Goal: Transaction & Acquisition: Purchase product/service

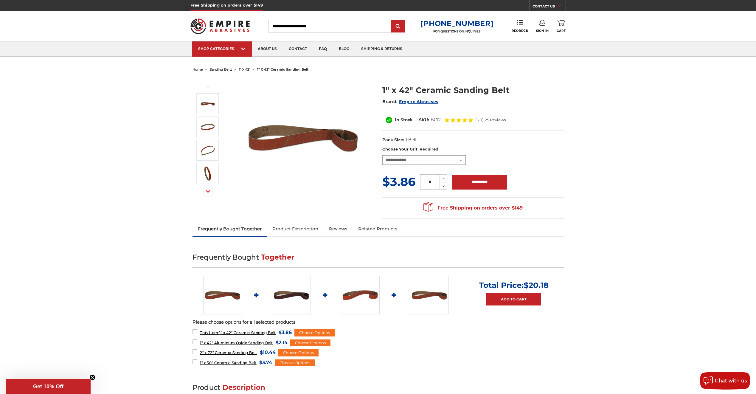
click at [456, 160] on select "**********" at bounding box center [423, 160] width 83 height 10
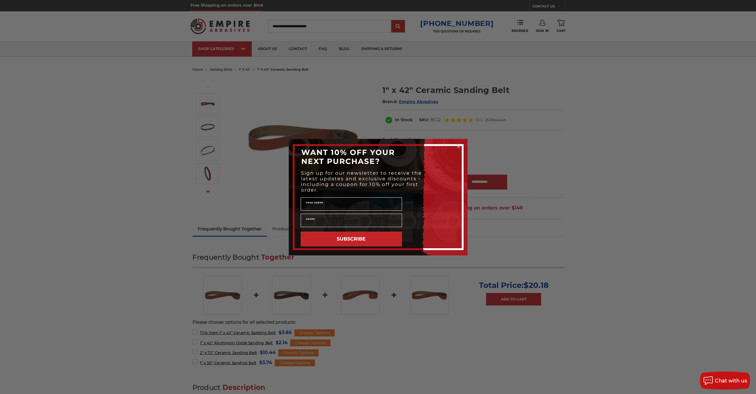
click at [458, 145] on circle "Close dialog" at bounding box center [459, 146] width 6 height 6
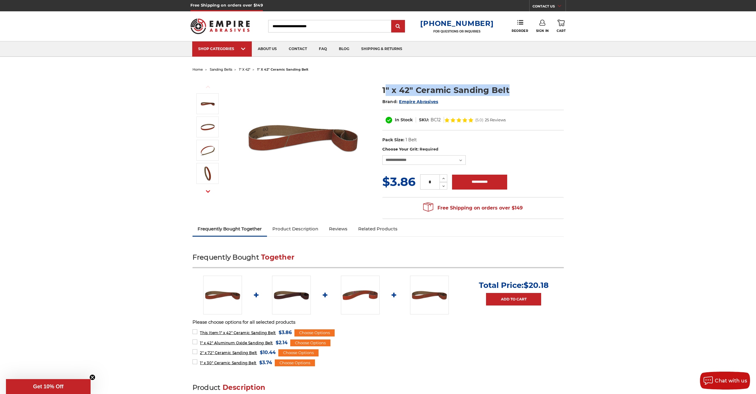
drag, startPoint x: 384, startPoint y: 90, endPoint x: 518, endPoint y: 80, distance: 134.2
click at [518, 80] on section "1" x 42" Ceramic Sanding Belt Brand: Empire Abrasives In Stock SKU: BC12 (5.0) …" at bounding box center [473, 112] width 190 height 68
drag, startPoint x: 518, startPoint y: 80, endPoint x: 473, endPoint y: 75, distance: 45.3
click at [473, 75] on div "Previous Next Brand:" at bounding box center [378, 148] width 380 height 148
drag, startPoint x: 382, startPoint y: 88, endPoint x: 517, endPoint y: 92, distance: 134.8
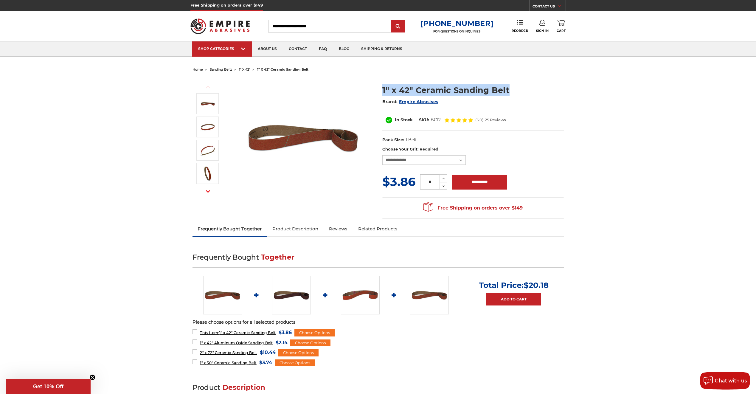
click at [517, 92] on h1 "1" x 42" Ceramic Sanding Belt" at bounding box center [473, 90] width 182 height 12
drag, startPoint x: 517, startPoint y: 92, endPoint x: 562, endPoint y: 103, distance: 45.8
click at [562, 103] on h2 "Brand: Empire Abrasives" at bounding box center [473, 102] width 182 height 10
drag, startPoint x: 382, startPoint y: 88, endPoint x: 525, endPoint y: 89, distance: 142.8
click at [525, 89] on section "1" x 42" Ceramic Sanding Belt Brand: Empire Abrasives In Stock SKU: BC12 (5.0) …" at bounding box center [473, 112] width 190 height 68
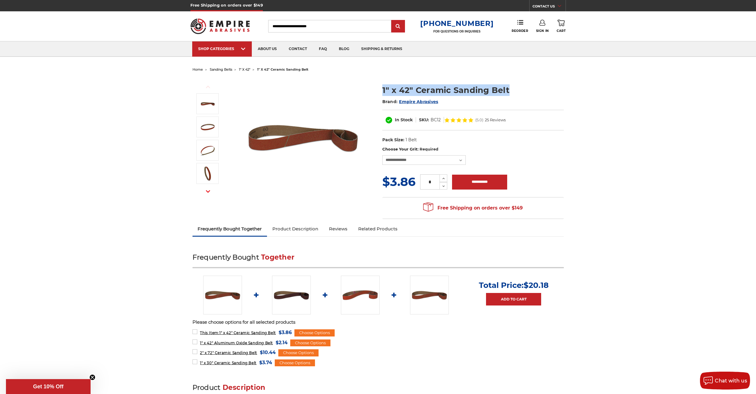
drag, startPoint x: 525, startPoint y: 89, endPoint x: 565, endPoint y: 91, distance: 40.0
click at [565, 91] on section "1" x 42" Ceramic Sanding Belt Brand: Empire Abrasives In Stock SKU: BC12 (5.0) …" at bounding box center [473, 112] width 190 height 68
click at [463, 159] on select "**********" at bounding box center [423, 160] width 83 height 10
select select "****"
click at [382, 155] on select "**********" at bounding box center [423, 160] width 83 height 10
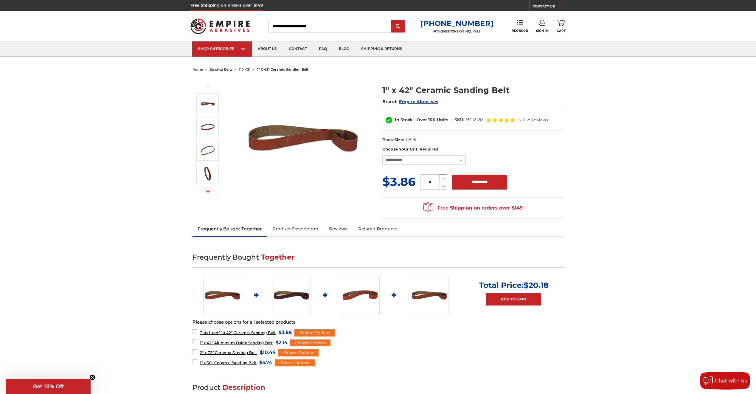
click at [443, 177] on icon at bounding box center [443, 178] width 4 height 5
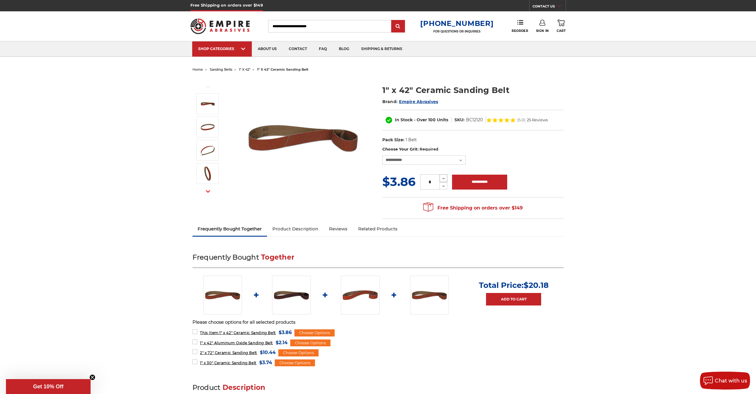
click at [443, 177] on icon at bounding box center [443, 178] width 4 height 5
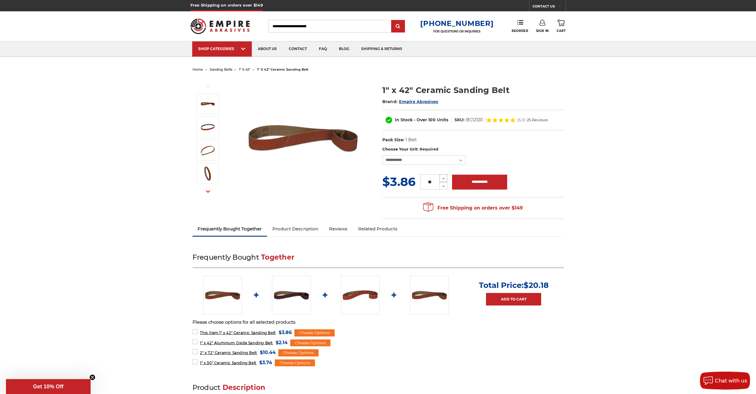
click at [443, 177] on icon at bounding box center [443, 178] width 4 height 5
click at [442, 177] on icon at bounding box center [443, 178] width 4 height 5
drag, startPoint x: 446, startPoint y: 187, endPoint x: 441, endPoint y: 182, distance: 7.0
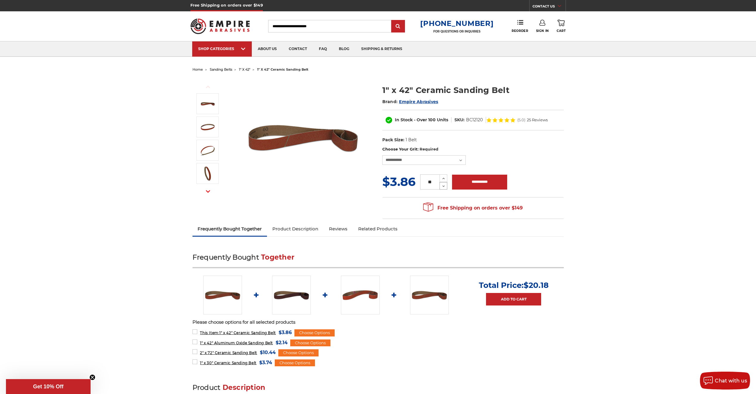
click at [446, 186] on icon at bounding box center [443, 186] width 5 height 5
click at [443, 178] on icon at bounding box center [443, 178] width 4 height 5
click at [446, 189] on button "Decrease Quantity:" at bounding box center [444, 185] width 8 height 7
click at [443, 185] on icon at bounding box center [443, 186] width 4 height 5
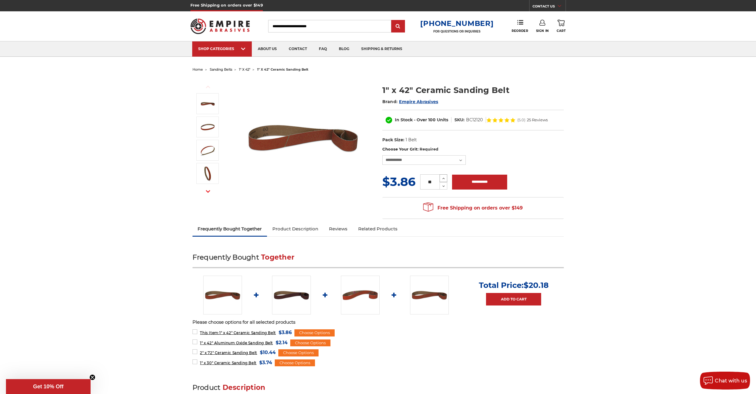
click at [445, 178] on icon at bounding box center [443, 178] width 4 height 5
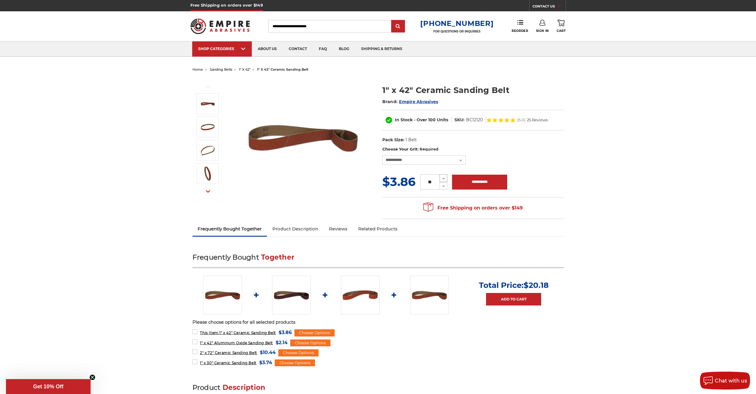
click at [445, 178] on icon at bounding box center [443, 178] width 4 height 5
click at [445, 186] on icon at bounding box center [443, 186] width 4 height 5
click at [444, 186] on use at bounding box center [444, 185] width 2 height 1
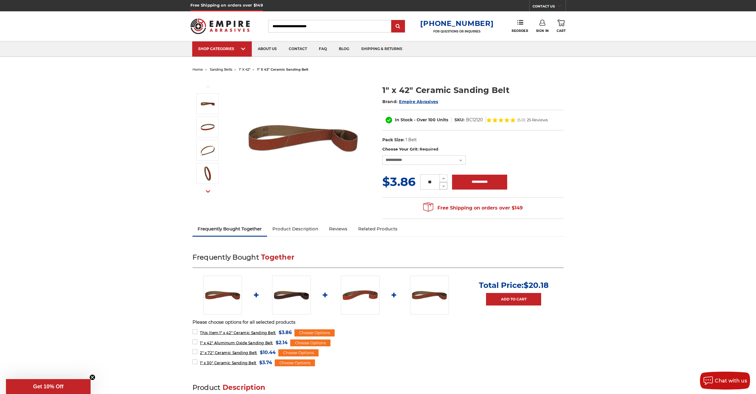
click at [444, 186] on use at bounding box center [444, 185] width 2 height 1
type input "**"
